Goal: Information Seeking & Learning: Learn about a topic

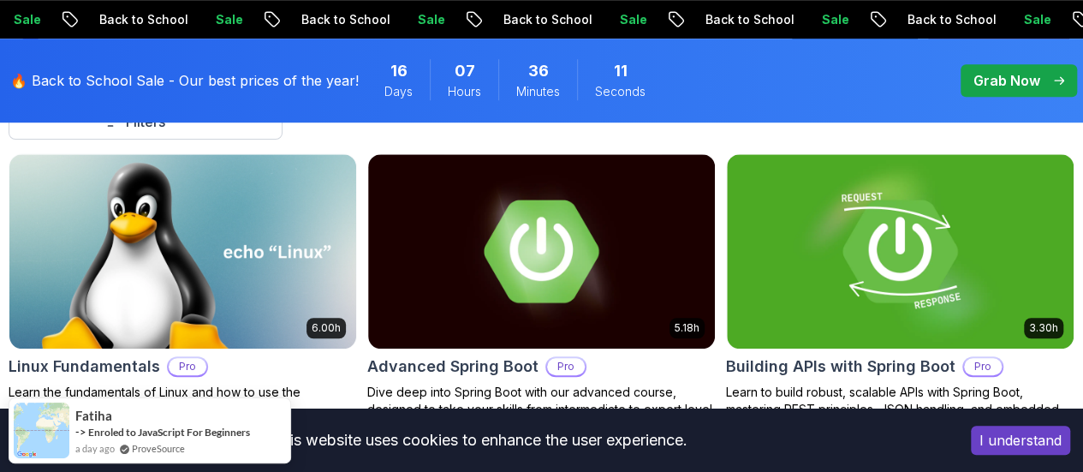
scroll to position [565, 0]
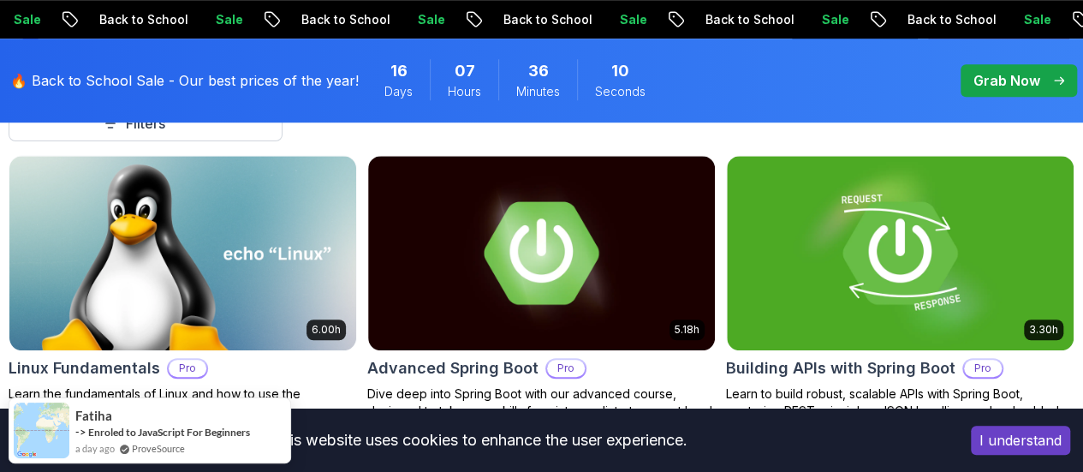
click at [0, 0] on p "Free" at bounding box center [0, 0] width 0 height 0
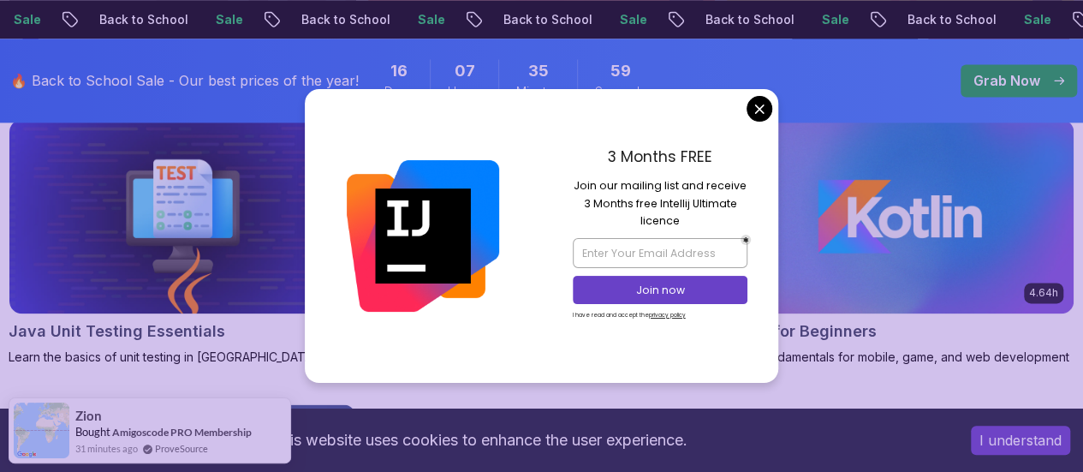
scroll to position [1205, 0]
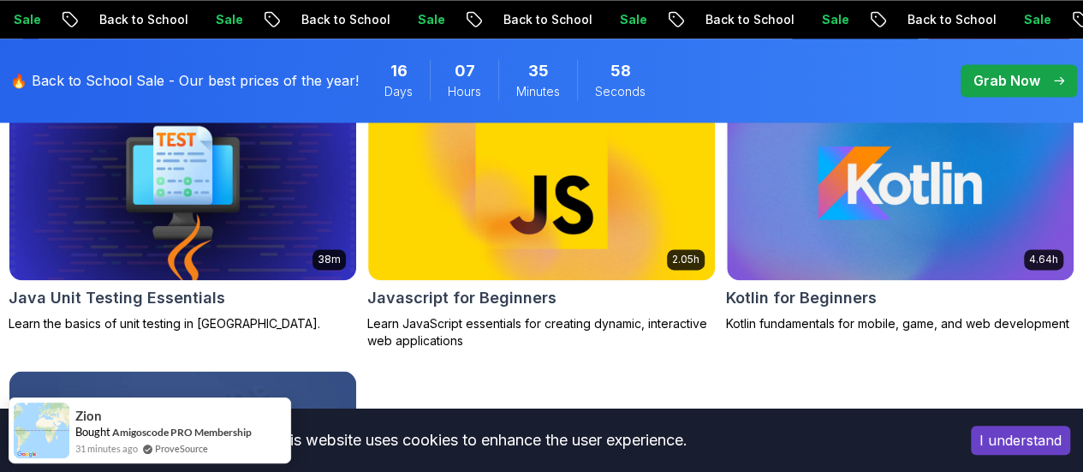
click at [765, 104] on body "Sale Back to School Sale Back to School Sale Back to School Sale Back to School…" at bounding box center [541, 282] width 1083 height 2975
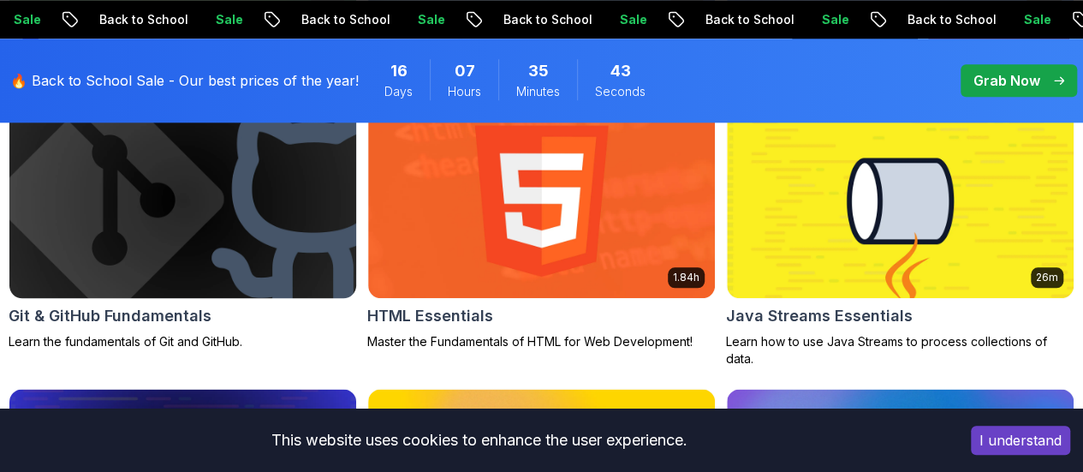
scroll to position [903, 0]
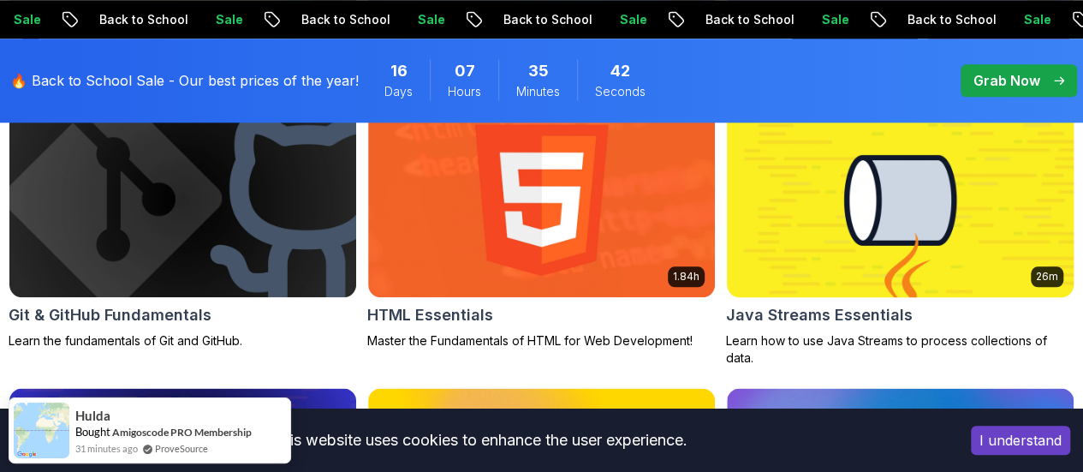
click at [897, 303] on h2 "Java Streams Essentials" at bounding box center [819, 315] width 187 height 24
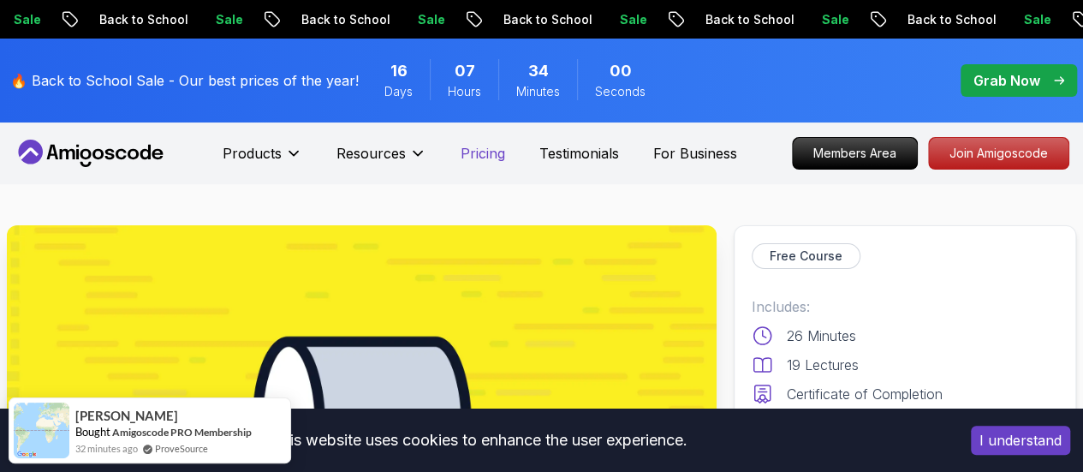
click at [481, 145] on p "Pricing" at bounding box center [482, 153] width 45 height 21
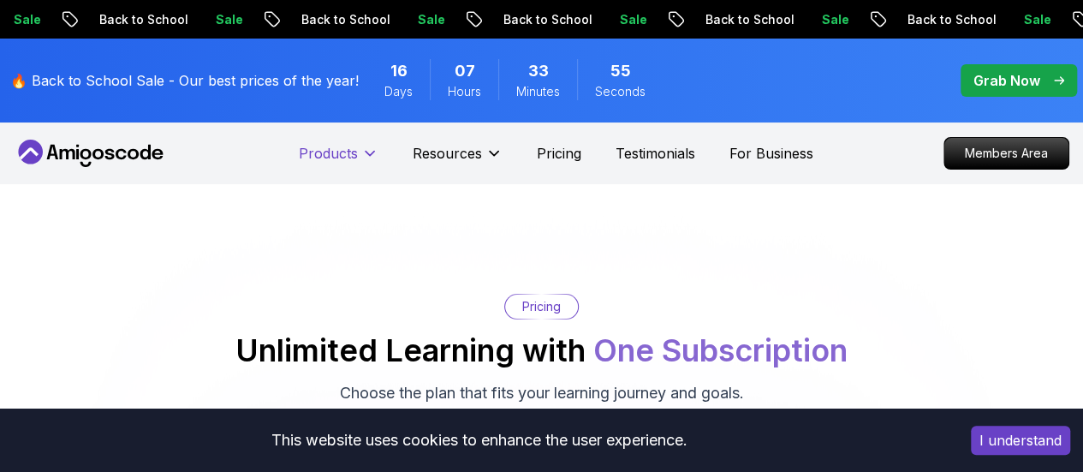
click at [359, 171] on button "Products" at bounding box center [339, 160] width 80 height 34
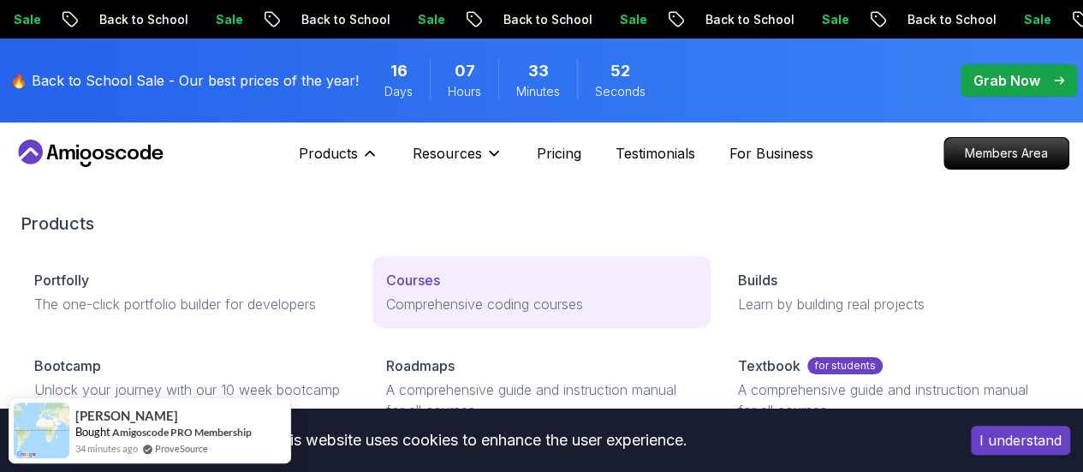
click at [386, 290] on p "Courses" at bounding box center [413, 280] width 54 height 21
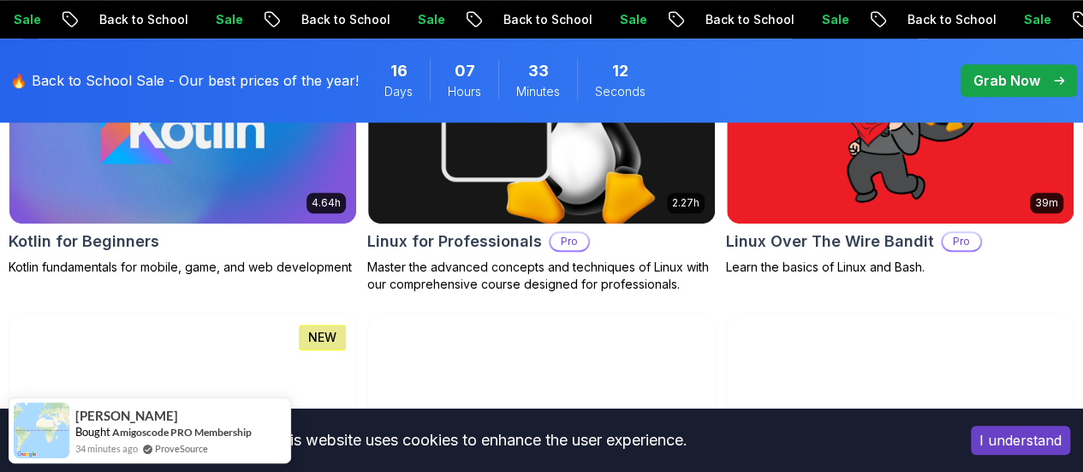
scroll to position [3898, 0]
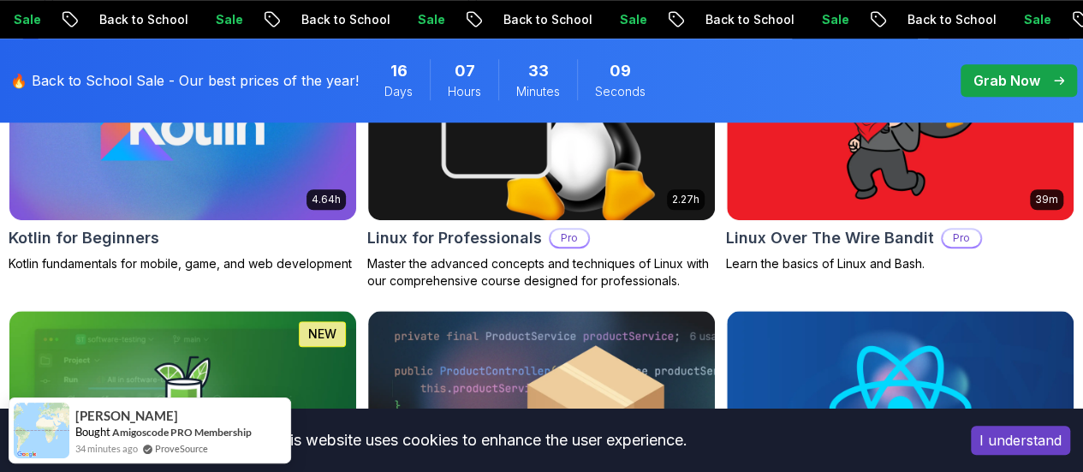
drag, startPoint x: 149, startPoint y: 319, endPoint x: 614, endPoint y: 276, distance: 466.8
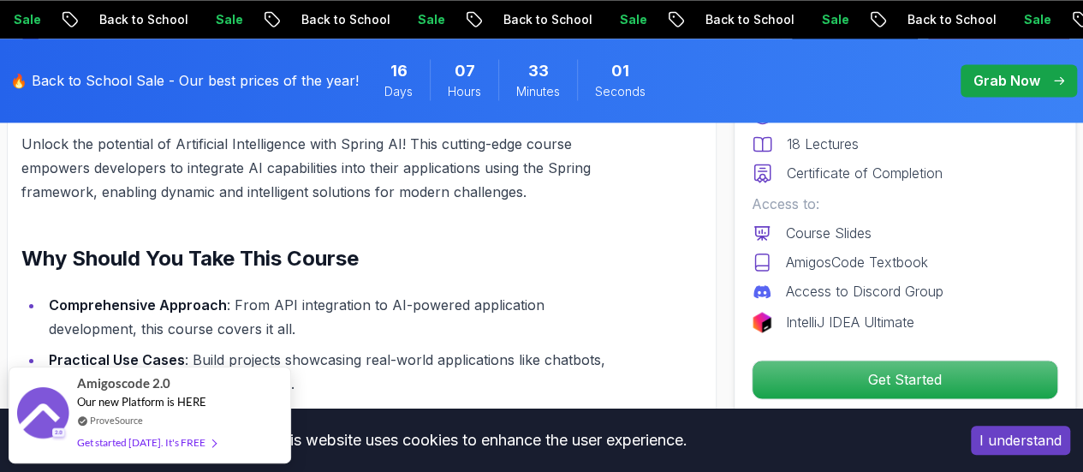
scroll to position [1200, 0]
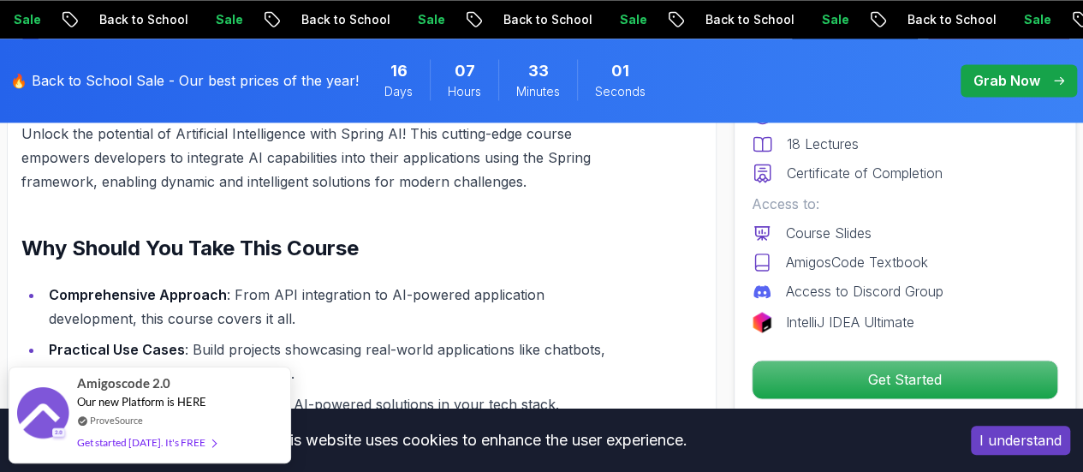
click at [478, 304] on li "Comprehensive Approach : From API integration to AI-powered application develop…" at bounding box center [339, 306] width 591 height 48
click at [479, 341] on li "Practical Use Cases : Build projects showcasing real-world applications like ch…" at bounding box center [339, 361] width 591 height 48
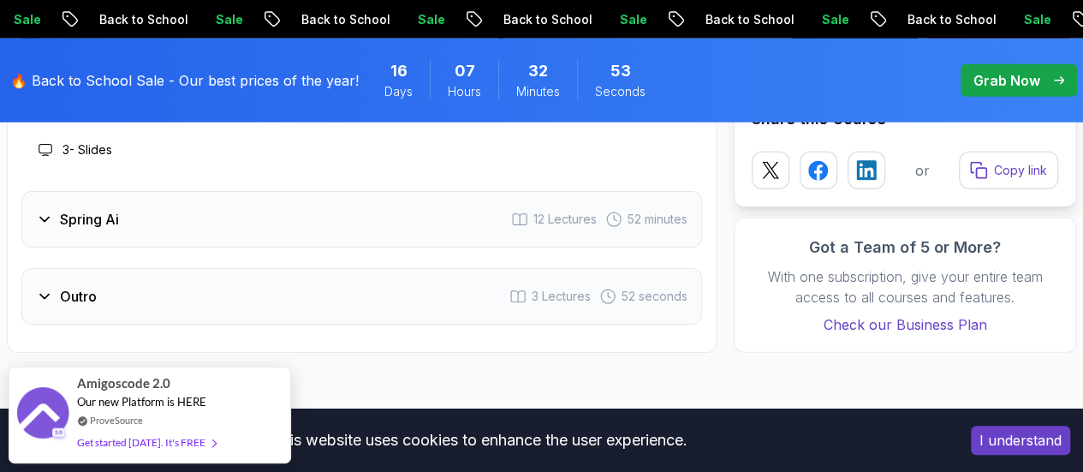
scroll to position [2353, 0]
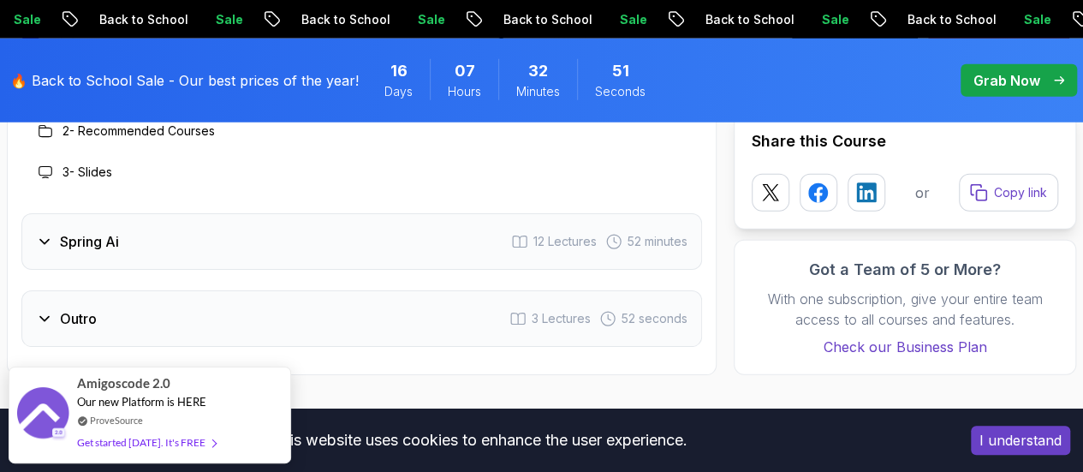
click at [47, 233] on icon at bounding box center [44, 241] width 17 height 17
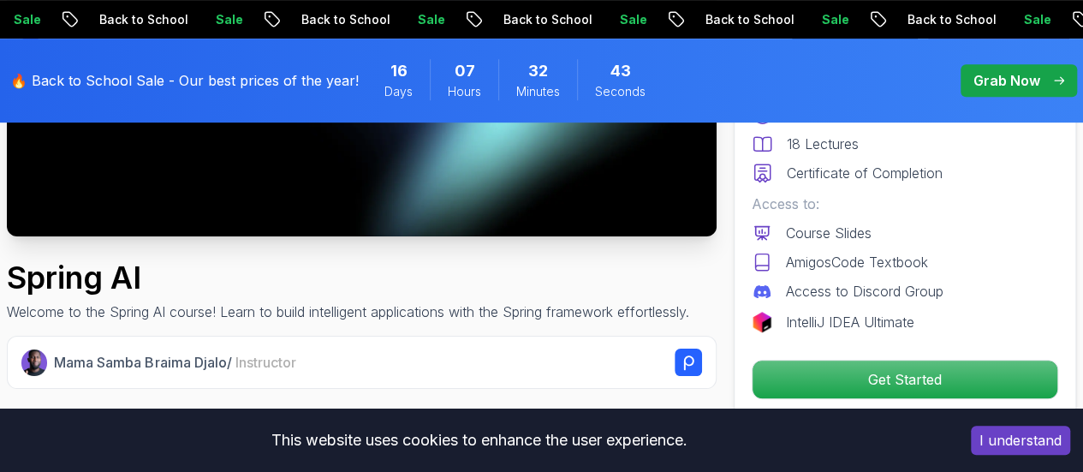
scroll to position [215, 0]
